Goal: Task Accomplishment & Management: Use online tool/utility

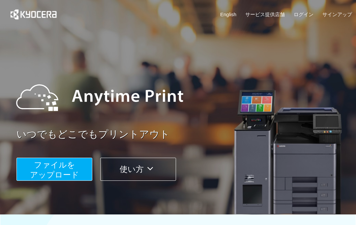
click at [55, 166] on span "ファイルを ​​アップロード" at bounding box center [54, 169] width 49 height 19
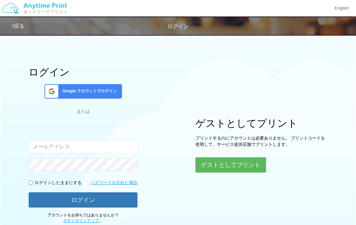
click at [218, 169] on button "ゲストとしてプリント" at bounding box center [231, 164] width 71 height 15
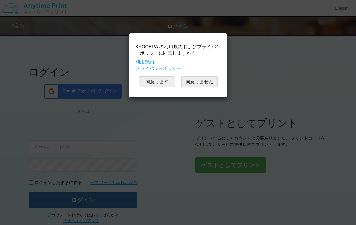
click at [145, 85] on button "同意します" at bounding box center [157, 81] width 36 height 11
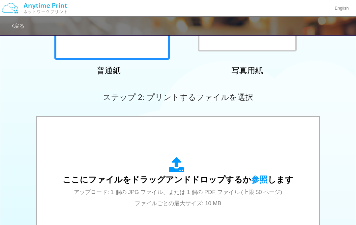
scroll to position [160, 0]
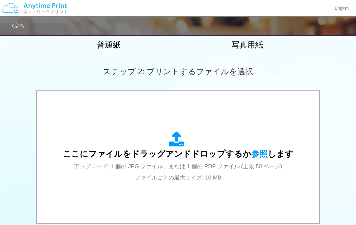
click at [145, 158] on div "ここにファイルをドラッグアンドドロップするか 参照 します アップロード: 1 個の JPG ファイル、または 1 個の PDF ファイル (上限 50 ペー…" at bounding box center [178, 156] width 231 height 51
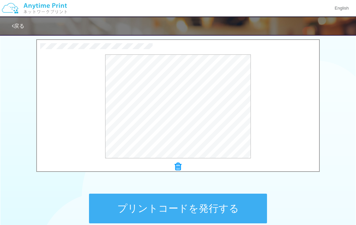
scroll to position [198, 0]
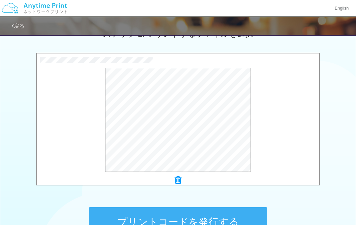
click at [204, 222] on button "プリントコードを発行する" at bounding box center [178, 222] width 178 height 30
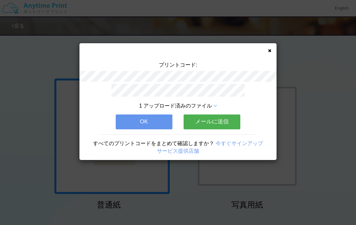
click at [270, 51] on icon at bounding box center [269, 50] width 3 height 4
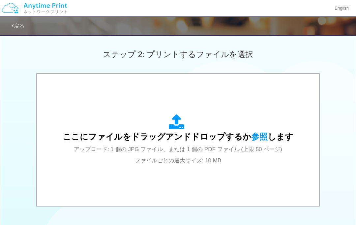
scroll to position [214, 0]
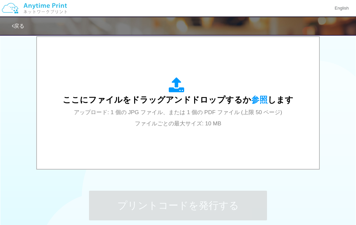
click at [261, 94] on div "ここにファイルをドラッグアンドドロップするか 参照 します アップロード: 1 個の JPG ファイル、または 1 個の PDF ファイル (上限 50 ペー…" at bounding box center [178, 102] width 231 height 51
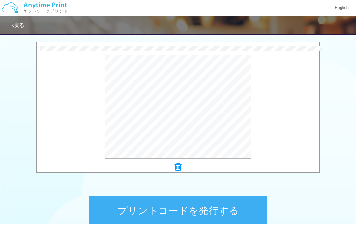
click at [0, 0] on button "プレビュー" at bounding box center [0, 0] width 0 height 0
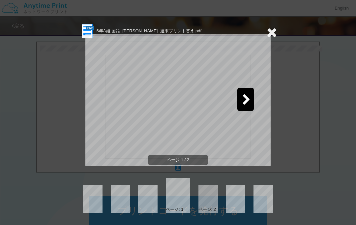
click at [250, 103] on icon at bounding box center [246, 100] width 8 height 12
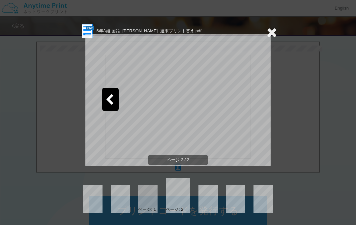
click at [110, 98] on icon at bounding box center [110, 100] width 8 height 12
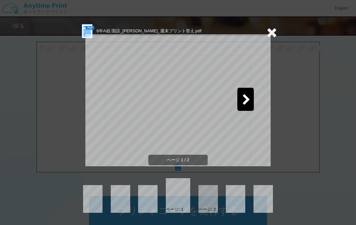
click at [252, 100] on div at bounding box center [245, 99] width 16 height 23
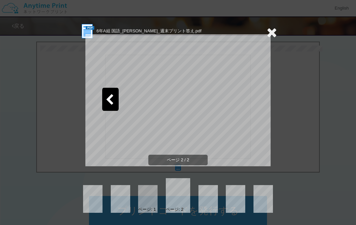
click at [111, 97] on icon at bounding box center [110, 100] width 8 height 12
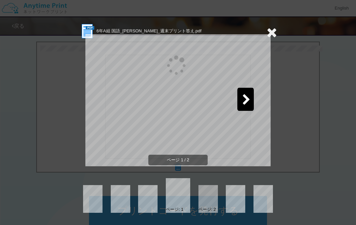
click at [281, 29] on div "6年A組 国語_[PERSON_NAME]_週末プリント答え.pdf ページ 1 / 2 ページ: 1 ページ: 2" at bounding box center [178, 112] width 356 height 225
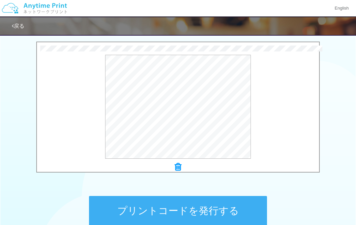
click at [0, 0] on button "プレビュー" at bounding box center [0, 0] width 0 height 0
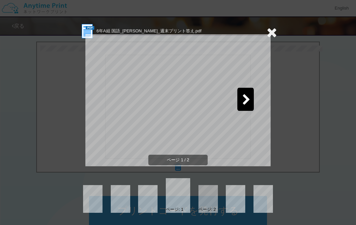
click at [253, 99] on div at bounding box center [245, 99] width 16 height 23
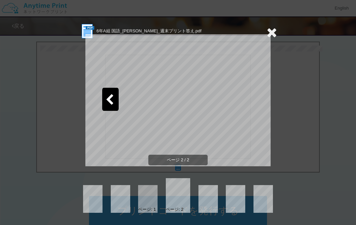
click at [105, 102] on div at bounding box center [110, 99] width 16 height 23
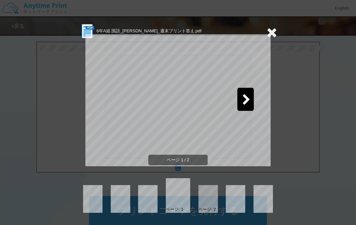
click at [273, 31] on icon at bounding box center [272, 32] width 10 height 13
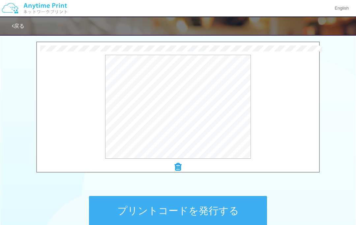
click at [233, 214] on button "プリントコードを発行する" at bounding box center [178, 211] width 178 height 30
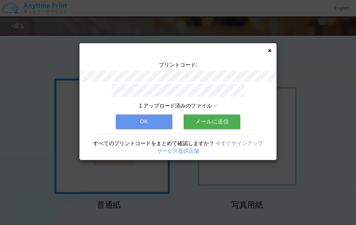
click at [270, 55] on div "プリントコード: 1 アップロード済みのファイル OK メールに送信 すべてのプリントコードをまとめて確認しますか？ 今すぐサインアップ サービス提供店舗" at bounding box center [177, 101] width 197 height 117
click at [272, 47] on div "プリントコード: 1 アップロード済みのファイル OK メールに送信 すべてのプリントコードをまとめて確認しますか？ 今すぐサインアップ サービス提供店舗" at bounding box center [177, 101] width 197 height 117
click at [269, 53] on icon at bounding box center [269, 50] width 3 height 4
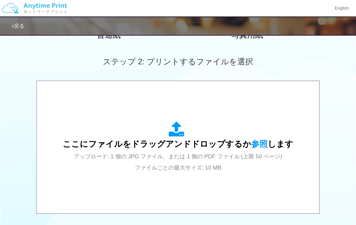
scroll to position [182, 0]
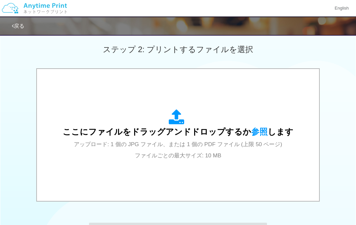
click at [240, 116] on div "ここにファイルをドラッグアンドドロップするか 参照 します アップロード: 1 個の JPG ファイル、または 1 個の PDF ファイル (上限 50 ペー…" at bounding box center [178, 134] width 231 height 51
click at [272, 132] on span "ここにファイルをドラッグアンドドロップするか 参照 します" at bounding box center [178, 131] width 231 height 9
click at [259, 126] on div "ここにファイルをドラッグアンドドロップするか 参照 します アップロード: 1 個の JPG ファイル、または 1 個の PDF ファイル (上限 50 ペー…" at bounding box center [178, 134] width 231 height 51
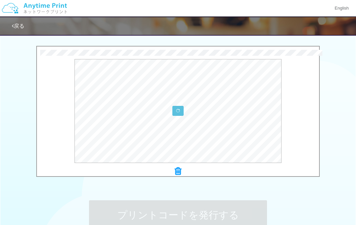
scroll to position [206, 0]
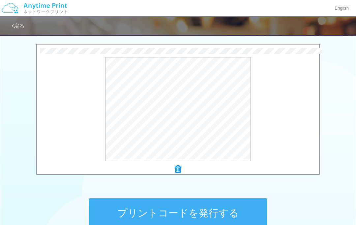
click at [233, 213] on button "プリントコードを発行する" at bounding box center [178, 213] width 178 height 30
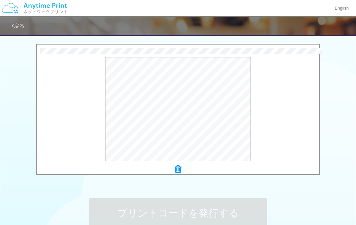
scroll to position [0, 0]
